Goal: Task Accomplishment & Management: Manage account settings

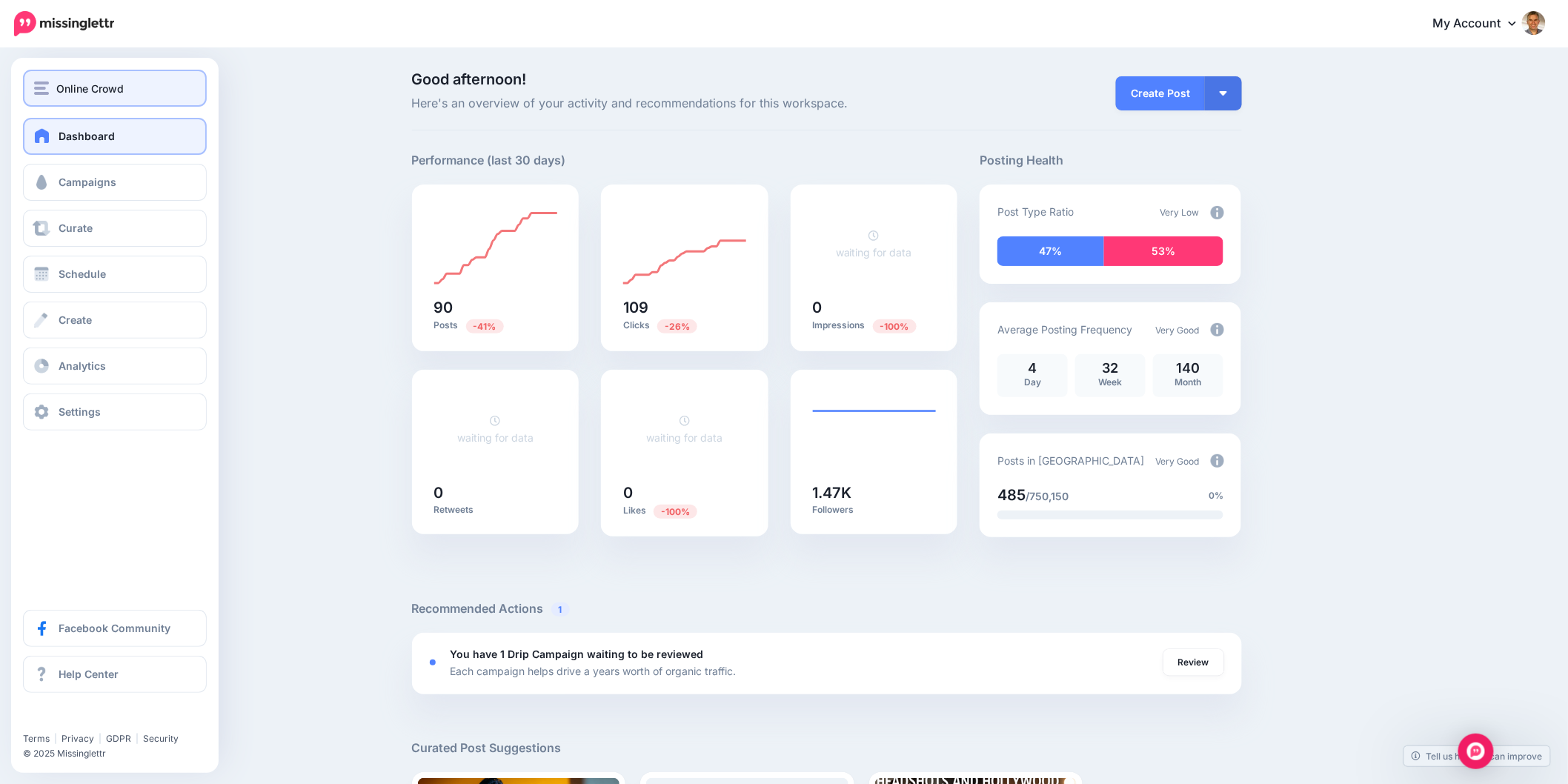
click at [60, 97] on button "Online Crowd" at bounding box center [114, 88] width 184 height 37
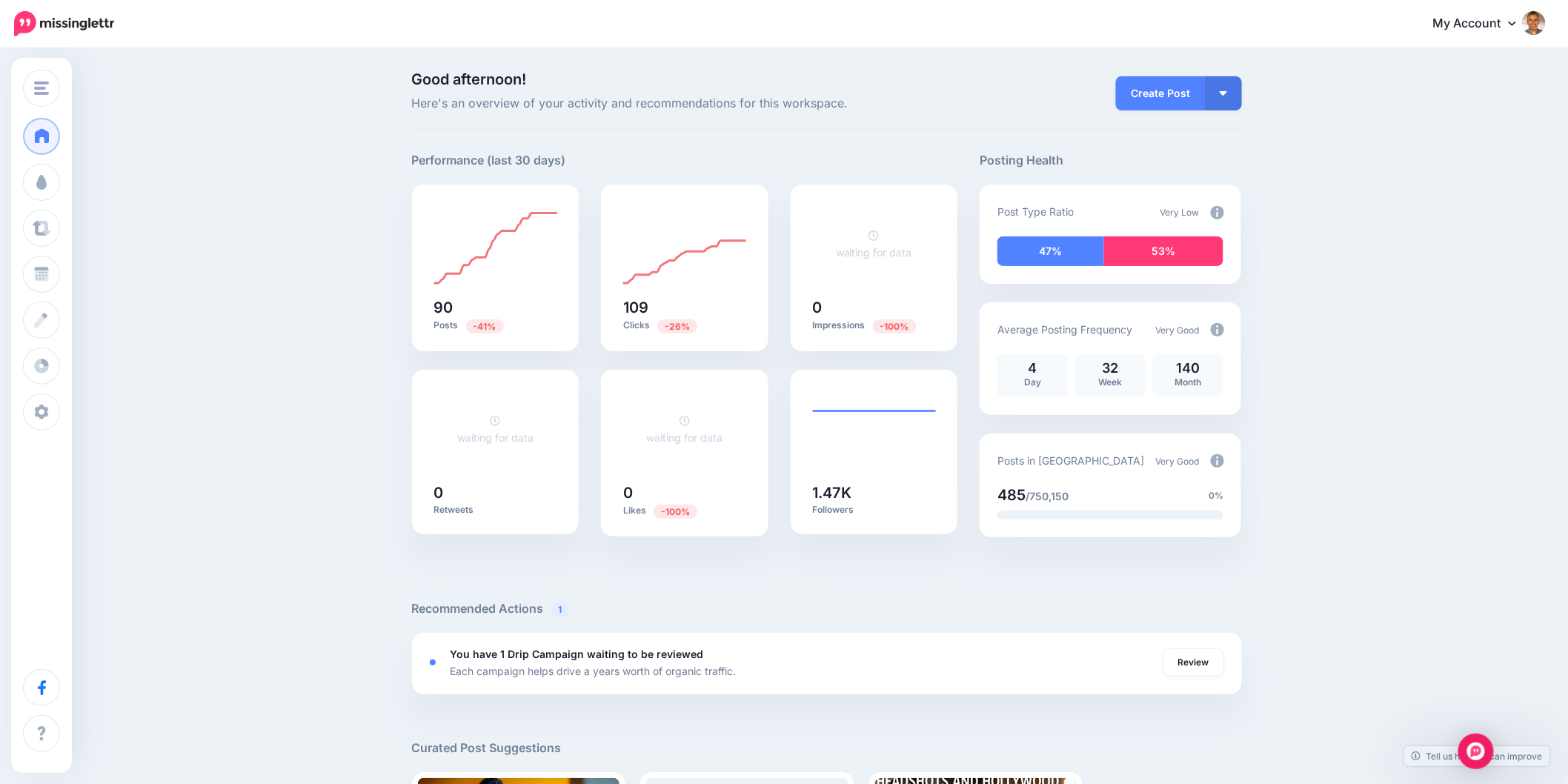
click at [1543, 26] on img at bounding box center [1534, 23] width 24 height 24
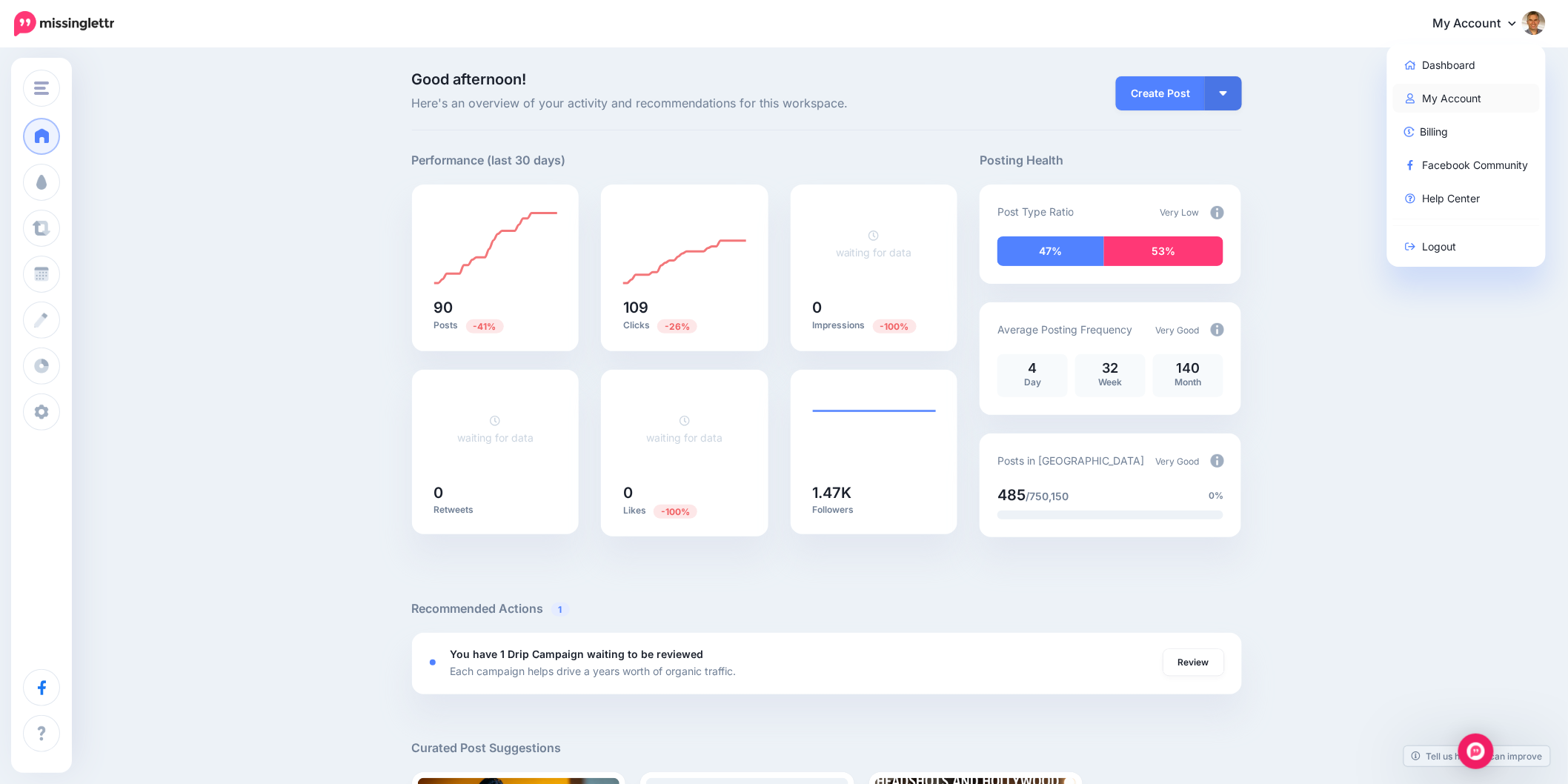
click at [1471, 102] on link "My Account" at bounding box center [1467, 98] width 147 height 29
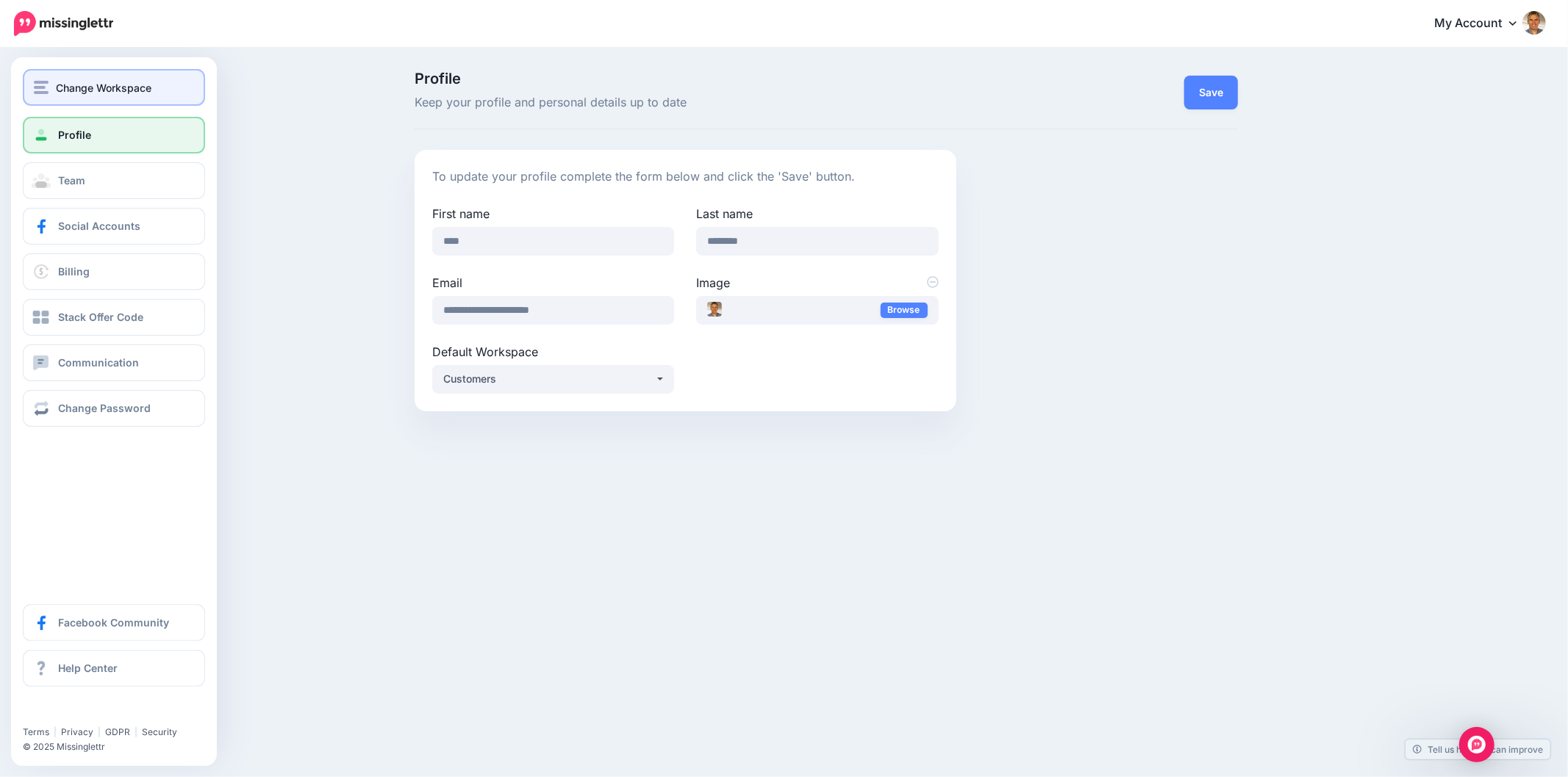
click at [49, 91] on div "Change Workspace" at bounding box center [113, 88] width 160 height 17
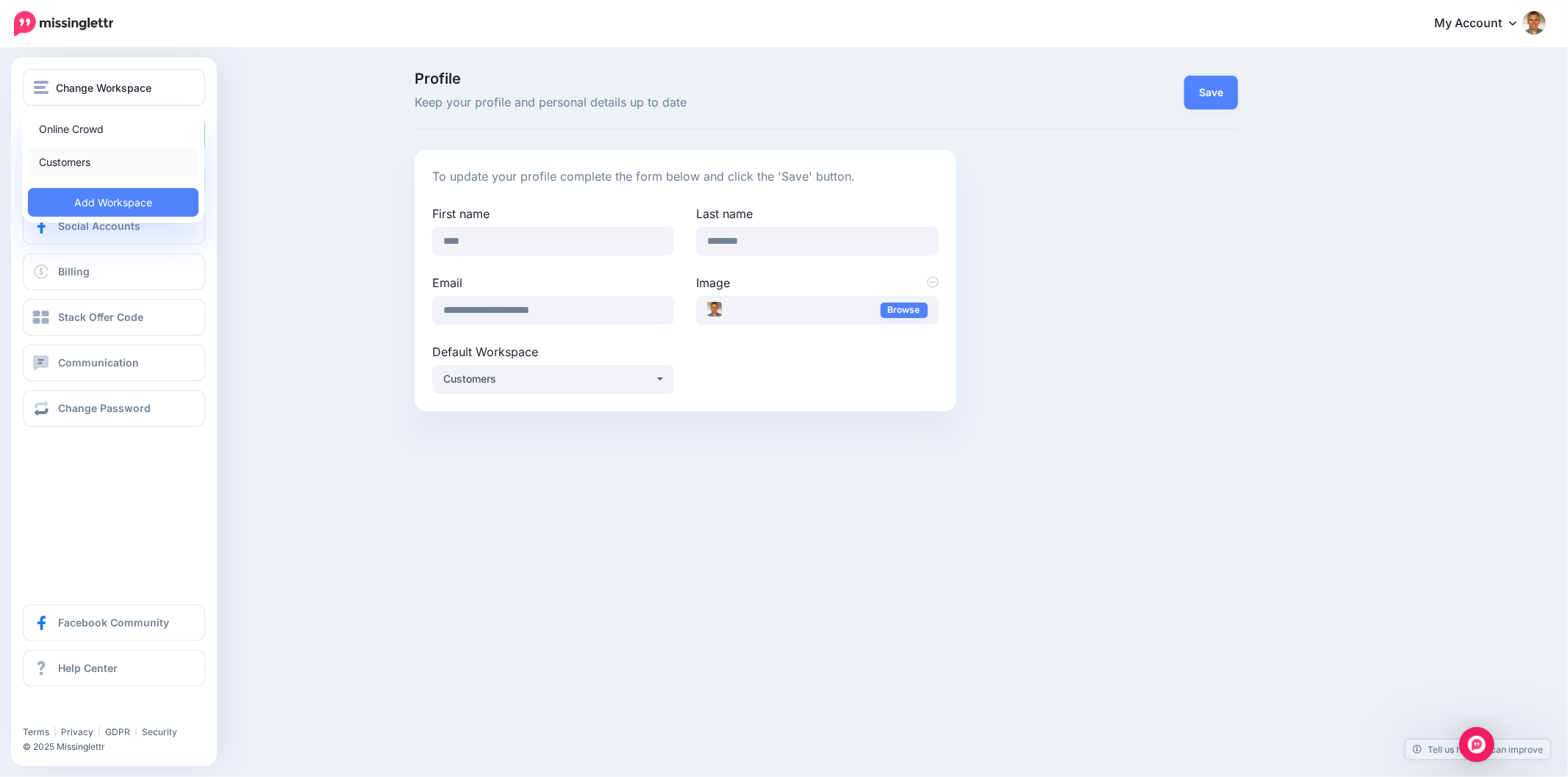
click at [69, 166] on link "Customers" at bounding box center [113, 162] width 170 height 29
